Goal: Task Accomplishment & Management: Manage account settings

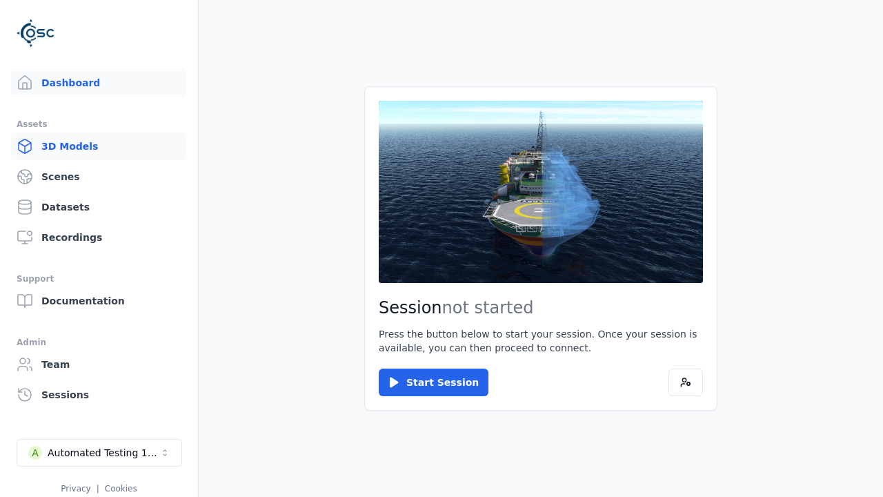
click at [99, 146] on link "3D Models" at bounding box center [99, 146] width 176 height 28
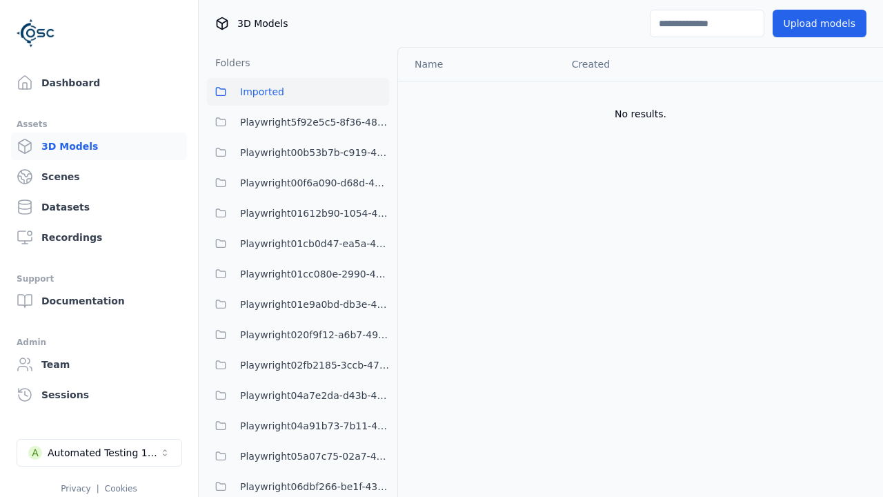
scroll to position [30817, 0]
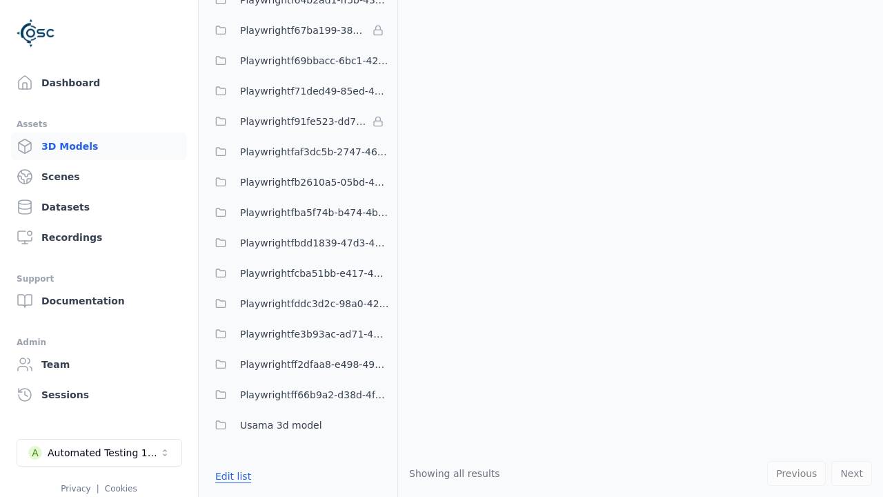
click at [233, 476] on button "Edit list" at bounding box center [233, 476] width 52 height 25
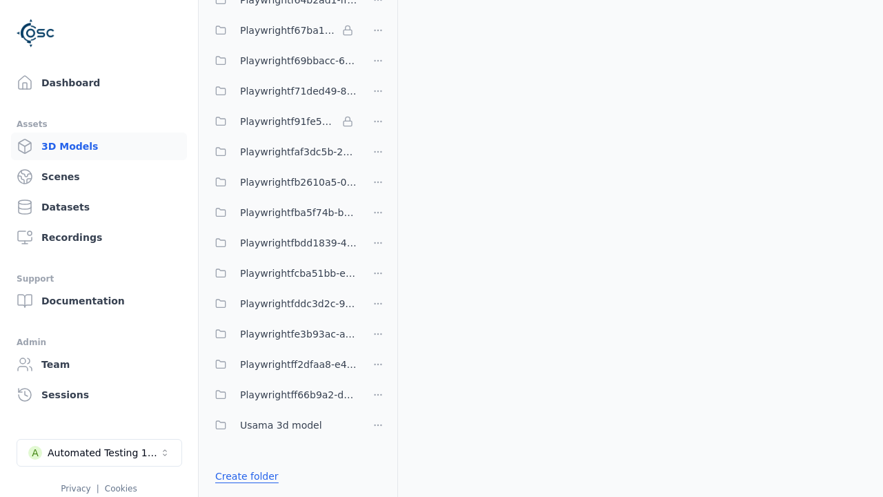
click at [246, 476] on link "Create folder" at bounding box center [246, 476] width 63 height 14
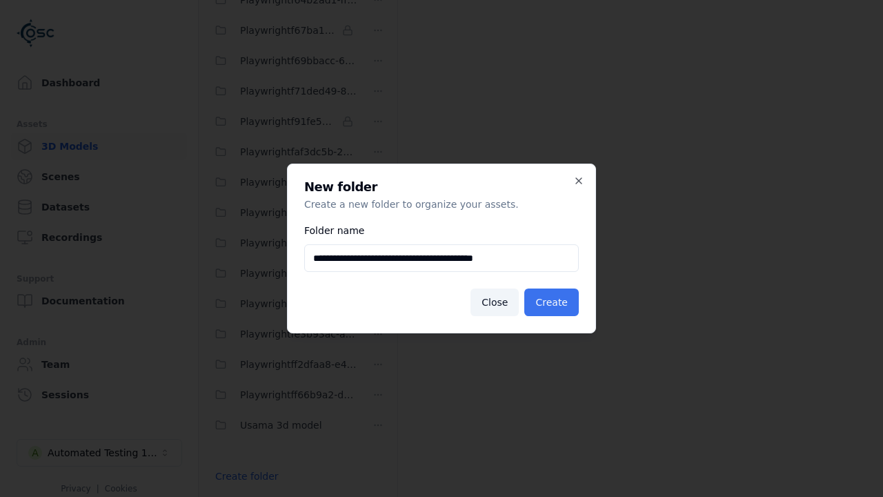
type input "**********"
click at [551, 302] on button "Create" at bounding box center [551, 302] width 55 height 28
